Goal: Task Accomplishment & Management: Use online tool/utility

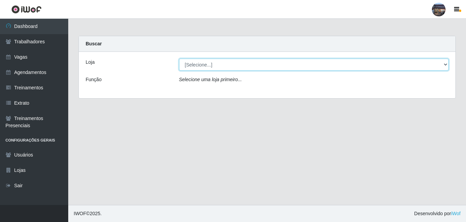
click at [446, 66] on select "[Selecione...] Gostinho da Roça" at bounding box center [314, 65] width 270 height 12
select select "303"
click at [179, 59] on select "[Selecione...] Gostinho da Roça" at bounding box center [314, 65] width 270 height 12
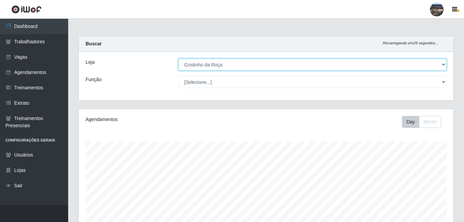
scroll to position [142, 375]
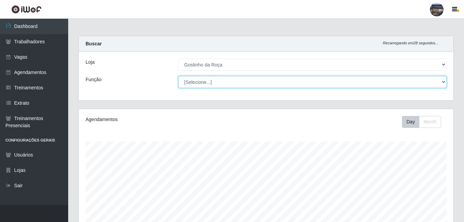
click at [441, 82] on select "[Selecione...] ASG ASG + ASG ++ Embalador Embalador + Embalador ++ Operador de …" at bounding box center [312, 82] width 269 height 12
select select "1"
click at [178, 76] on select "[Selecione...] ASG ASG + ASG ++ Embalador Embalador + Embalador ++ Operador de …" at bounding box center [312, 82] width 269 height 12
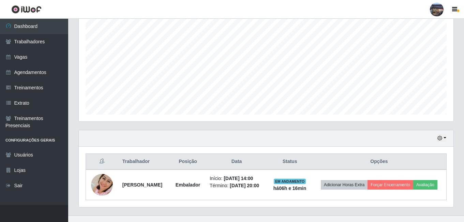
scroll to position [140, 0]
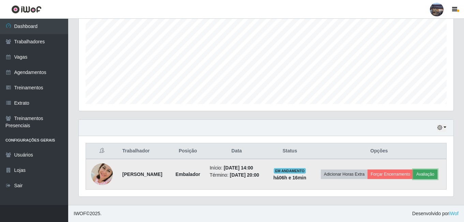
click at [434, 173] on button "Avaliação" at bounding box center [426, 175] width 24 height 10
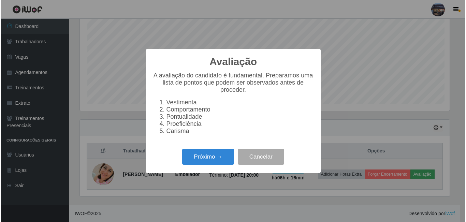
scroll to position [142, 372]
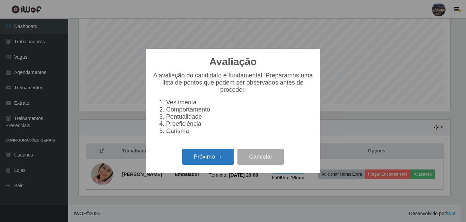
click at [212, 160] on button "Próximo →" at bounding box center [208, 157] width 52 height 16
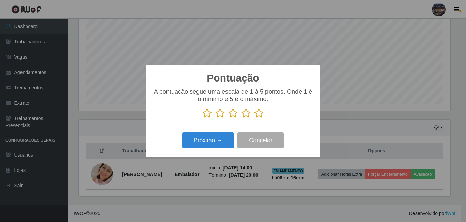
click at [258, 115] on icon at bounding box center [259, 113] width 10 height 10
click at [254, 118] on input "radio" at bounding box center [254, 118] width 0 height 0
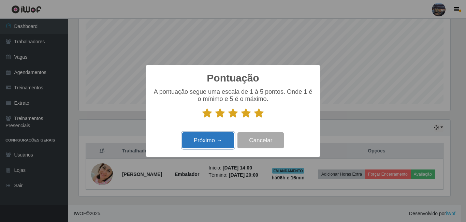
click at [199, 146] on button "Próximo →" at bounding box center [208, 140] width 52 height 16
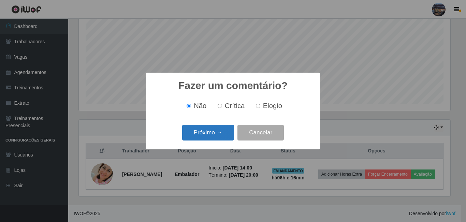
click at [205, 136] on button "Próximo →" at bounding box center [208, 133] width 52 height 16
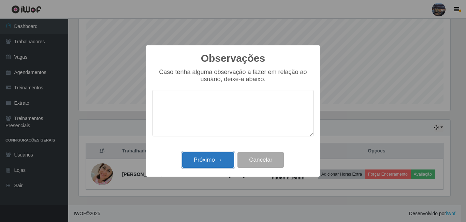
click at [205, 162] on button "Próximo →" at bounding box center [208, 160] width 52 height 16
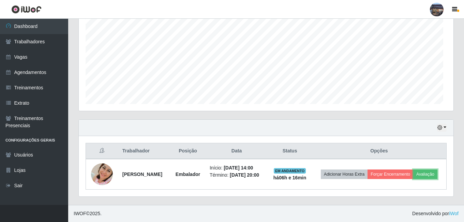
scroll to position [142, 375]
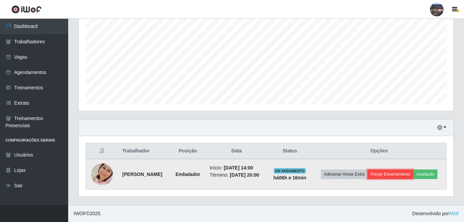
click at [395, 172] on button "Forçar Encerramento" at bounding box center [391, 175] width 46 height 10
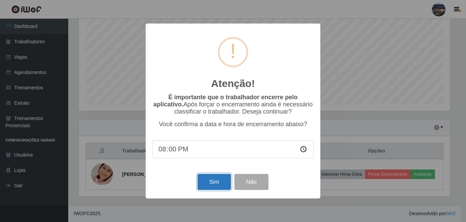
click at [216, 183] on button "Sim" at bounding box center [214, 182] width 33 height 16
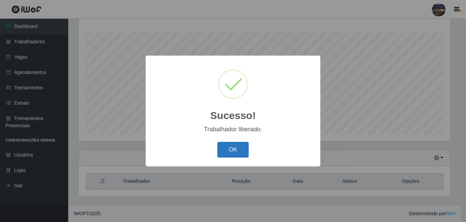
click at [235, 151] on button "OK" at bounding box center [233, 150] width 32 height 16
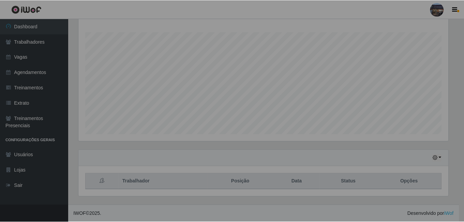
scroll to position [142, 375]
